Goal: Task Accomplishment & Management: Manage account settings

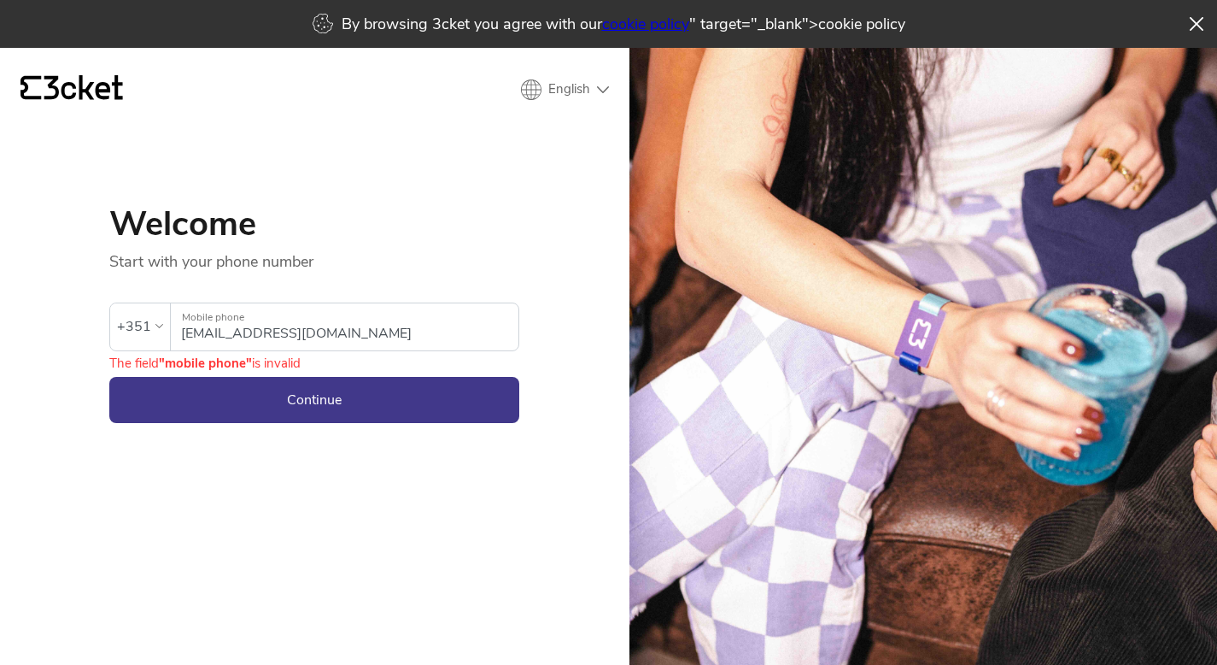
type input "r"
type input "969323311"
click at [270, 406] on button "Continue" at bounding box center [314, 400] width 410 height 46
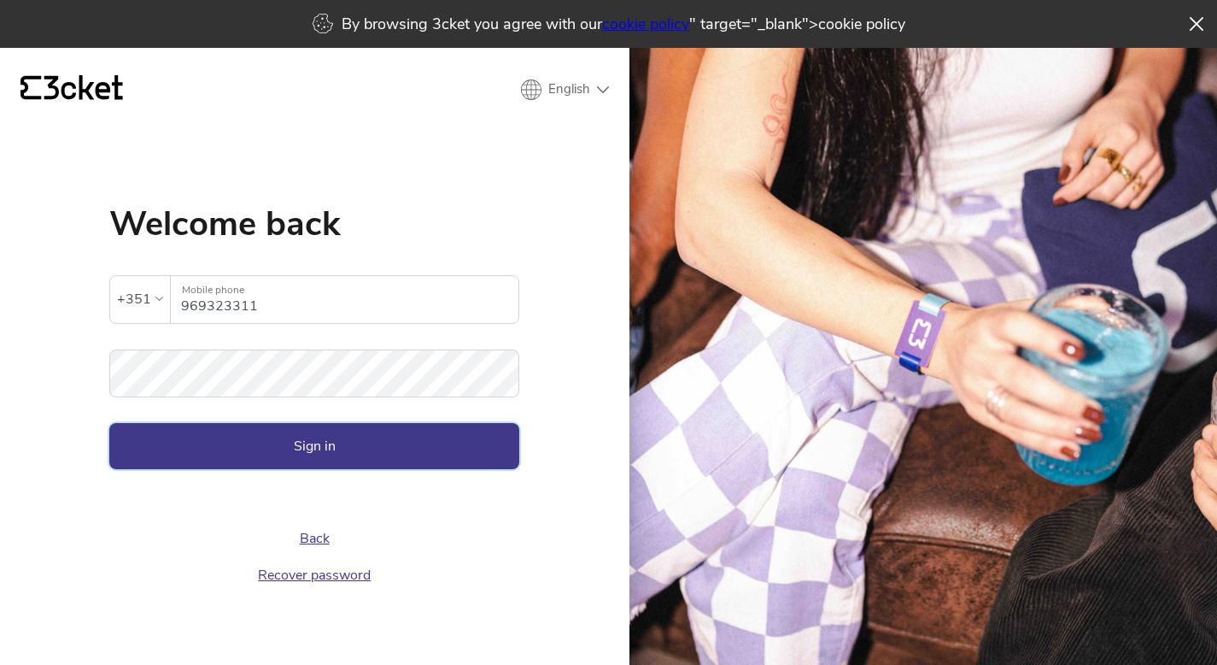
click at [258, 436] on button "Sign in" at bounding box center [314, 446] width 410 height 46
